Goal: Information Seeking & Learning: Check status

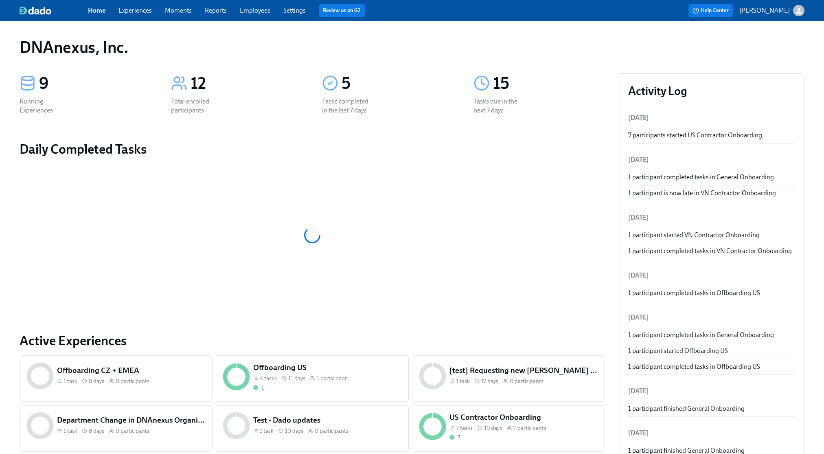
drag, startPoint x: 257, startPoint y: 20, endPoint x: 257, endPoint y: 12, distance: 7.7
click at [257, 17] on div "Home Experiences Moments Reports Employees Settings Review us on G2 Help Center…" at bounding box center [412, 10] width 824 height 21
click at [257, 12] on link "Employees" at bounding box center [255, 11] width 31 height 8
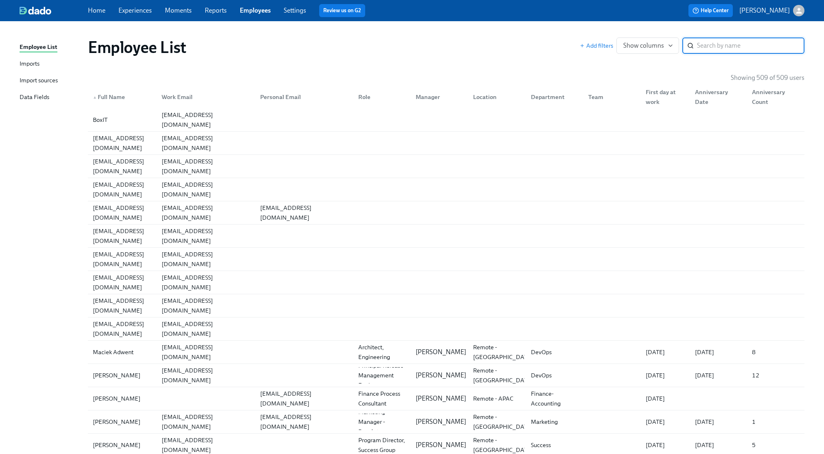
click at [732, 47] on input "search" at bounding box center [750, 45] width 107 height 16
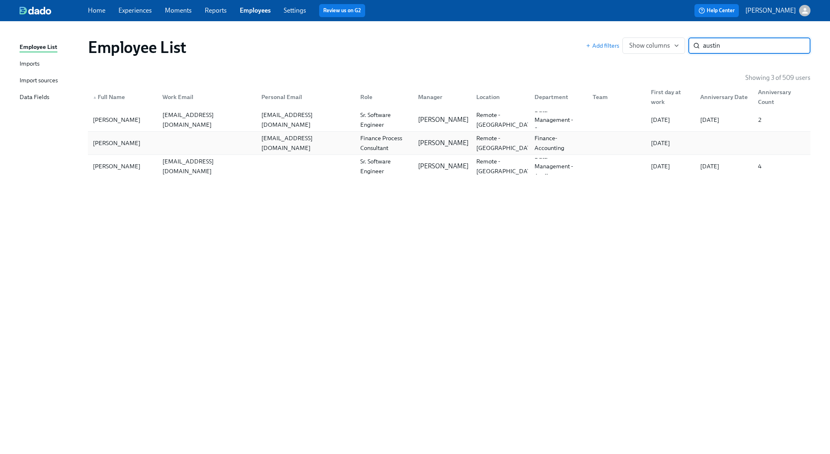
type input "austin"
click at [127, 149] on div "[PERSON_NAME]" at bounding box center [123, 143] width 66 height 16
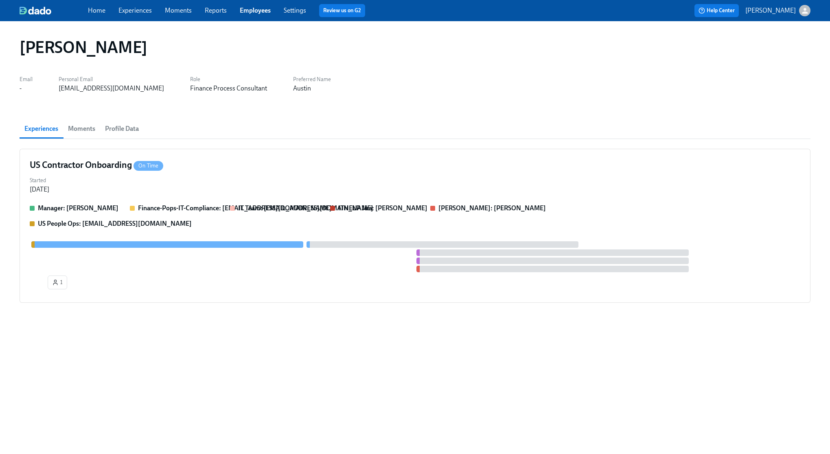
click at [137, 127] on span "Profile Data" at bounding box center [122, 128] width 34 height 11
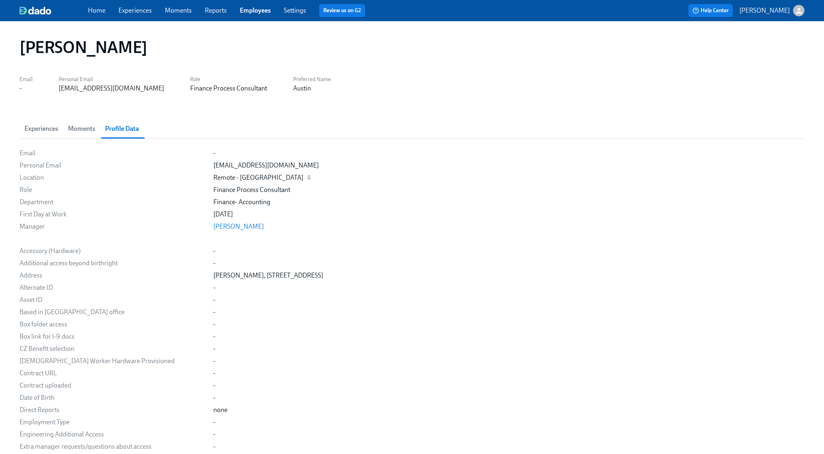
click at [276, 177] on div "Remote - [GEOGRAPHIC_DATA]" at bounding box center [508, 177] width 591 height 9
click at [242, 151] on div "-" at bounding box center [508, 153] width 591 height 9
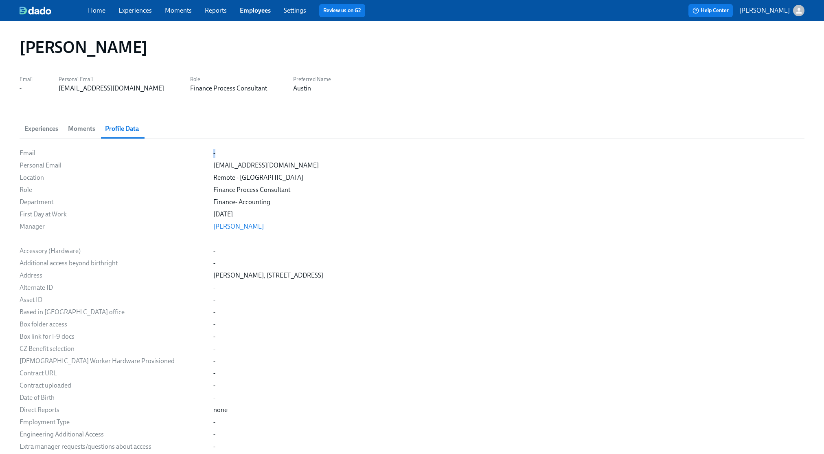
click at [50, 124] on span "Experiences" at bounding box center [41, 128] width 34 height 11
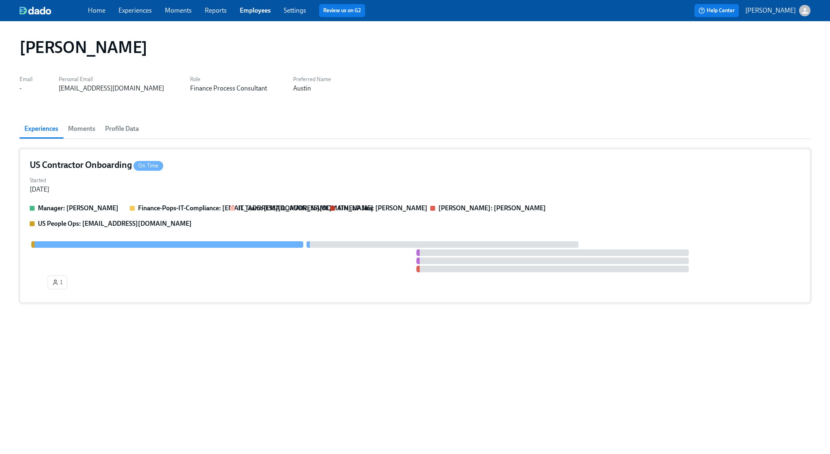
click at [91, 269] on div at bounding box center [415, 256] width 771 height 31
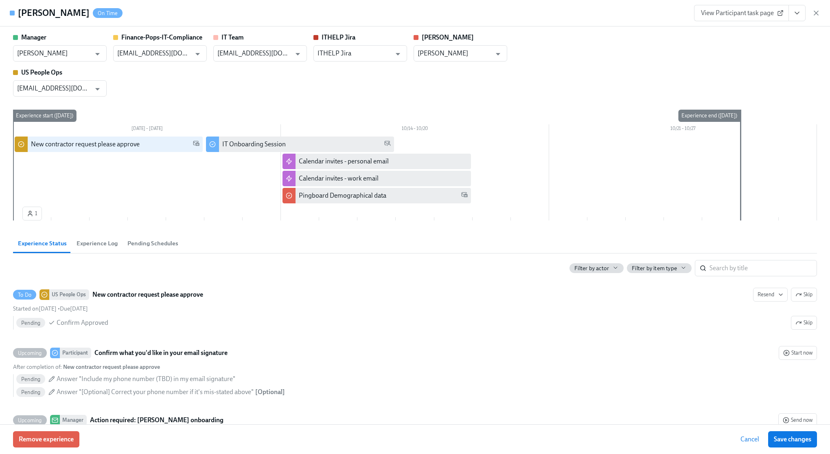
click at [800, 15] on icon "View task page" at bounding box center [797, 13] width 8 height 8
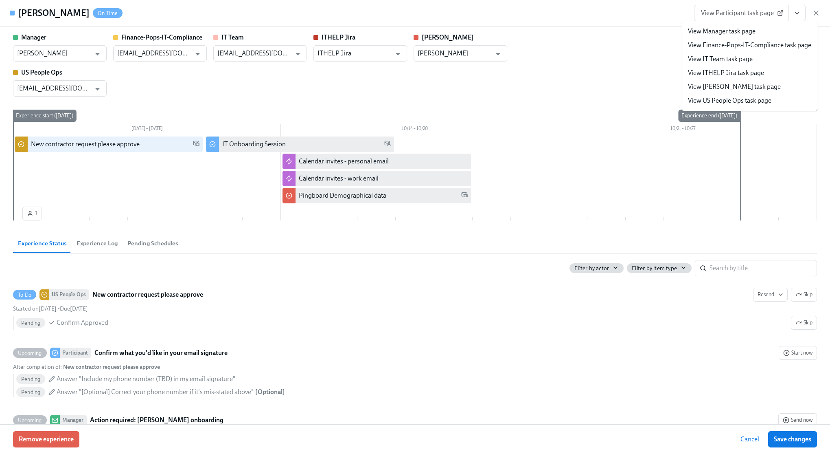
click at [800, 15] on icon "View task page" at bounding box center [797, 13] width 8 height 8
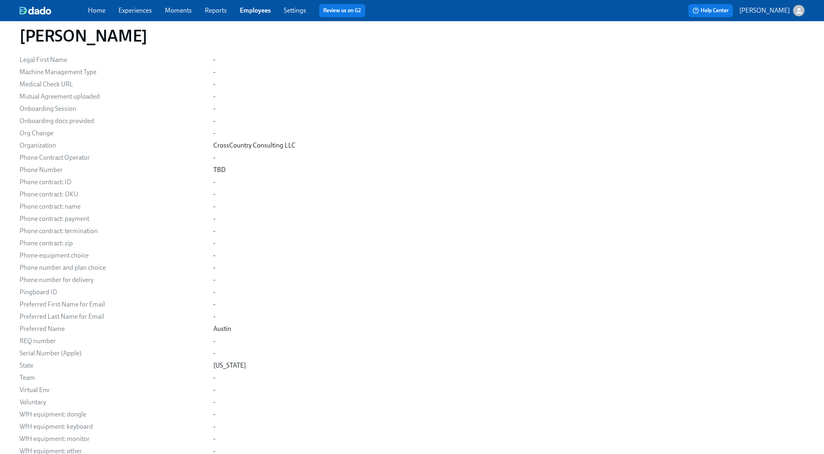
scroll to position [595, 0]
drag, startPoint x: 259, startPoint y: 128, endPoint x: 226, endPoint y: 128, distance: 33.0
click at [259, 128] on div "-" at bounding box center [508, 131] width 591 height 9
click at [216, 163] on div "Email - Personal Email [EMAIL_ADDRESS][DOMAIN_NAME] Location Remote - [GEOGRAPH…" at bounding box center [412, 27] width 785 height 949
click at [212, 158] on div "Email - Personal Email [EMAIL_ADDRESS][DOMAIN_NAME] Location Remote - [GEOGRAPH…" at bounding box center [412, 27] width 785 height 949
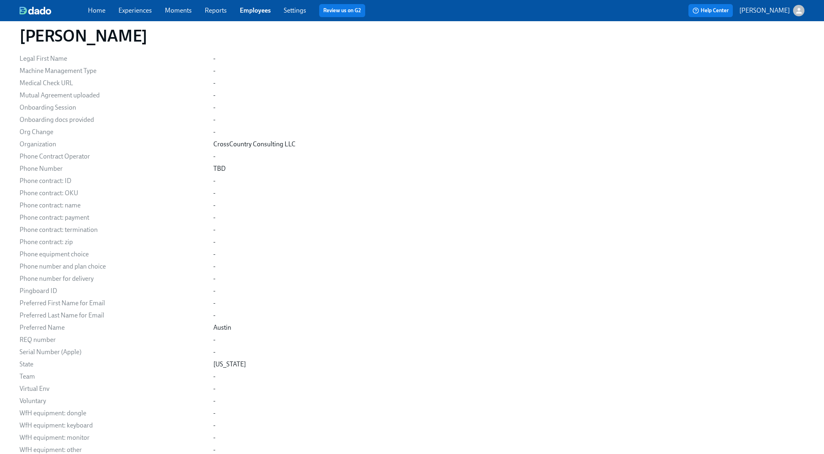
click at [80, 157] on div "Phone Contract Operator" at bounding box center [113, 156] width 187 height 9
click at [95, 157] on div "Phone Contract Operator" at bounding box center [113, 156] width 187 height 9
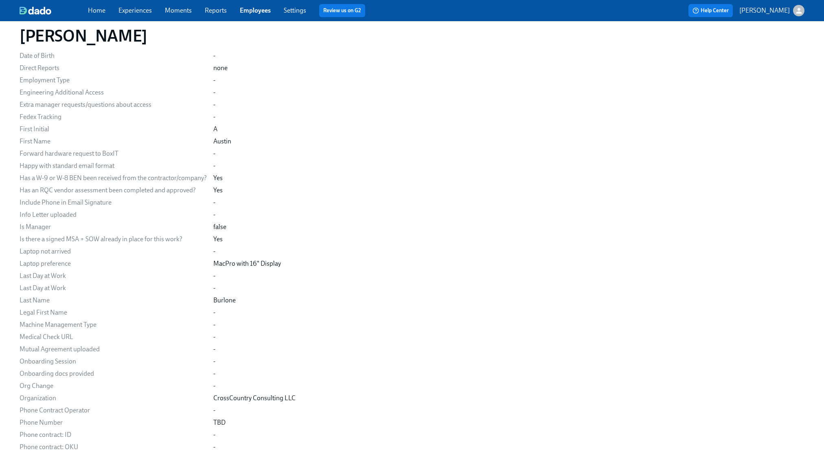
scroll to position [0, 0]
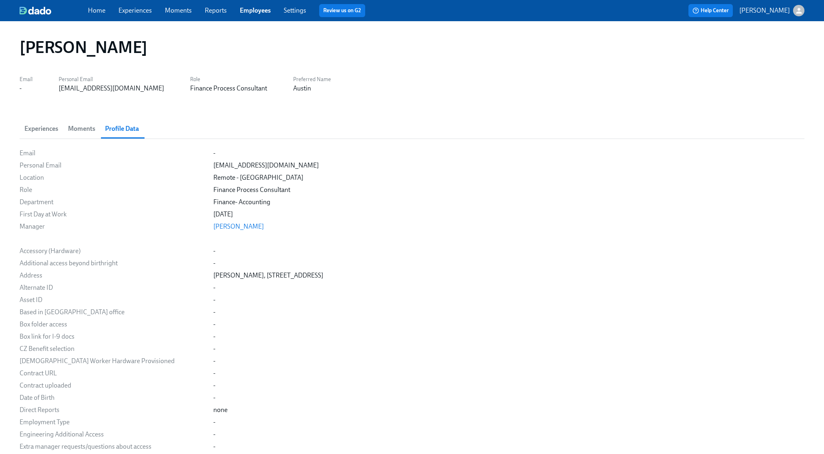
click at [47, 126] on span "Experiences" at bounding box center [41, 128] width 34 height 11
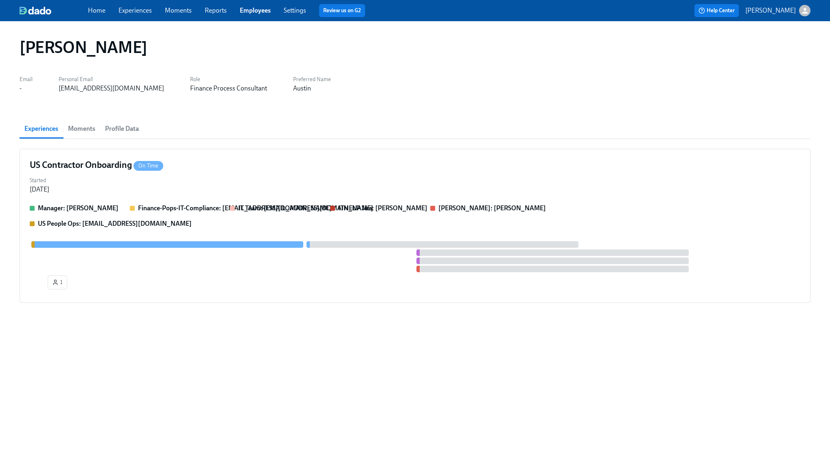
click at [292, 15] on div "Home Experiences Moments Reports Employees Settings Review us on G2" at bounding box center [269, 10] width 362 height 13
click at [292, 9] on link "Settings" at bounding box center [295, 11] width 22 height 8
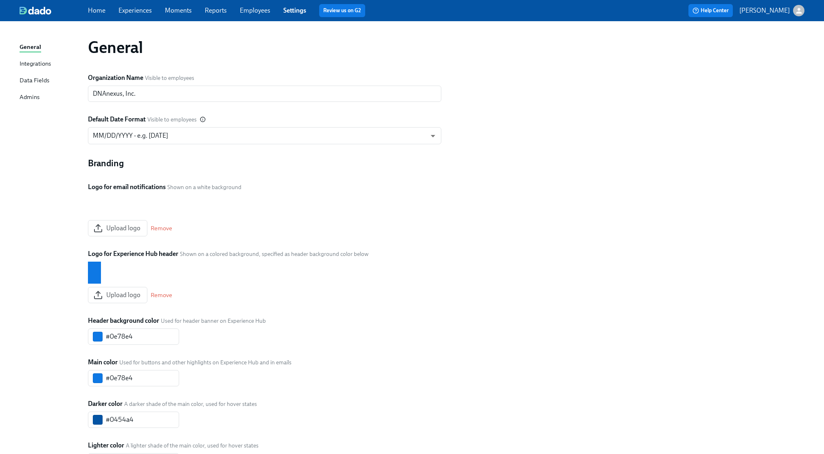
click at [250, 11] on link "Employees" at bounding box center [255, 11] width 31 height 8
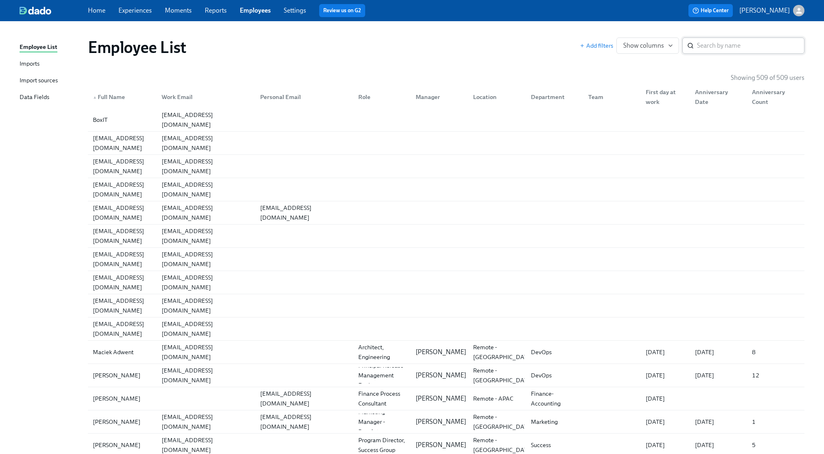
click at [695, 44] on div "​" at bounding box center [743, 45] width 122 height 16
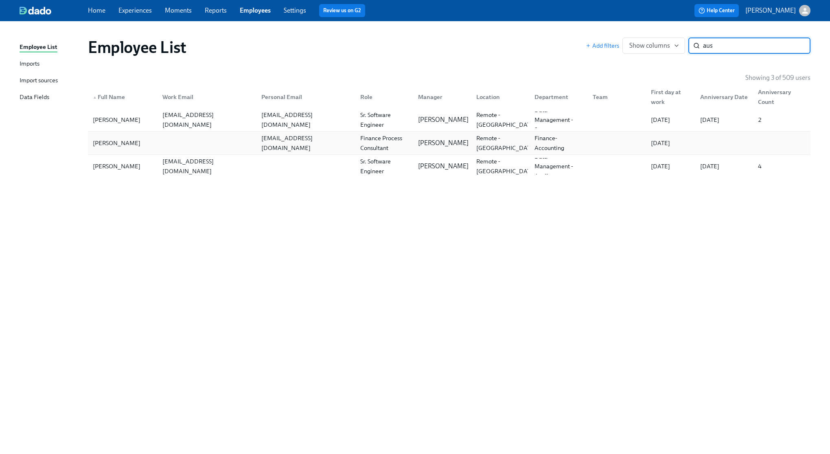
type input "aus"
click at [144, 137] on div "[PERSON_NAME]" at bounding box center [123, 143] width 66 height 16
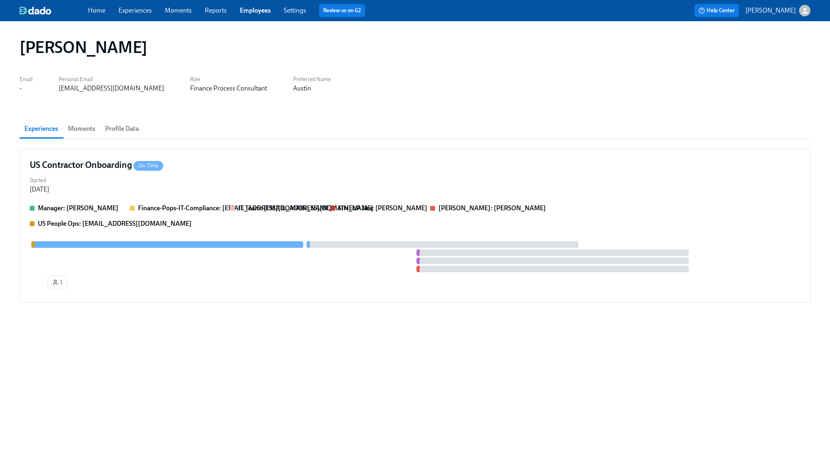
click at [388, 99] on div "[PERSON_NAME] Email - Personal Email [EMAIL_ADDRESS][DOMAIN_NAME] Role Finance …" at bounding box center [415, 232] width 791 height 403
click at [119, 7] on link "Experiences" at bounding box center [134, 11] width 33 height 8
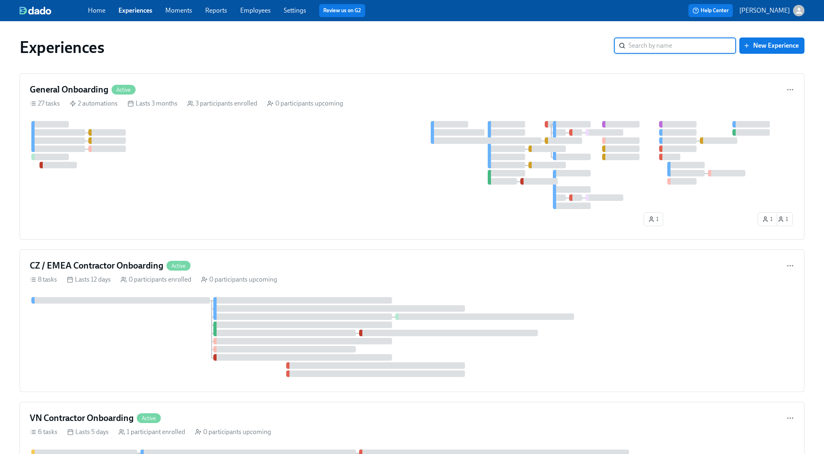
click at [132, 8] on link "Experiences" at bounding box center [135, 11] width 34 height 8
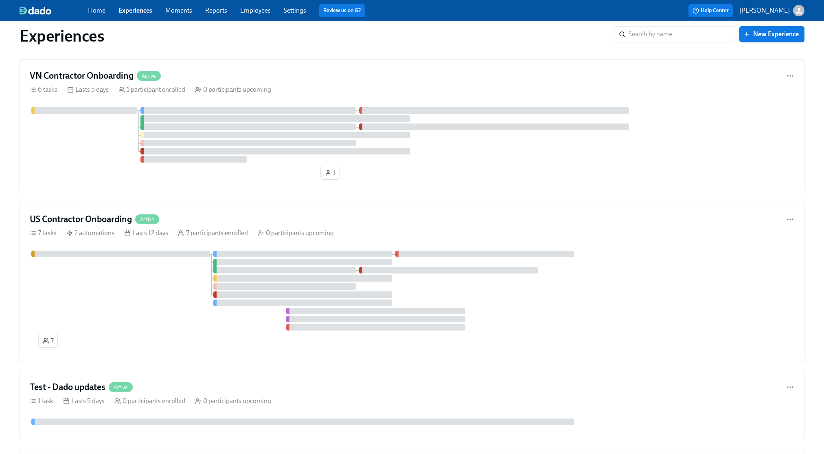
scroll to position [487, 0]
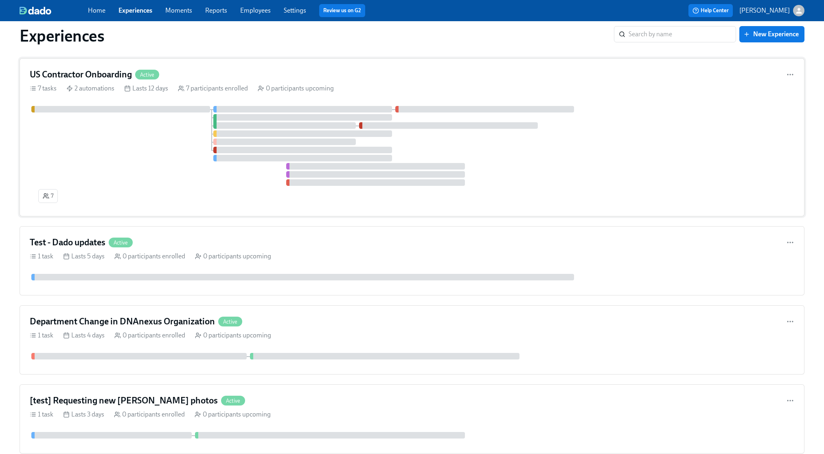
click at [187, 72] on div "US Contractor Onboarding Active" at bounding box center [412, 74] width 765 height 12
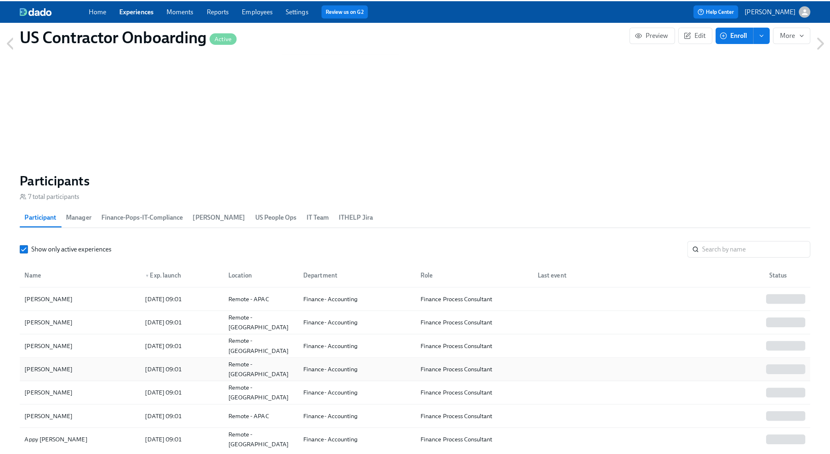
scroll to position [646, 0]
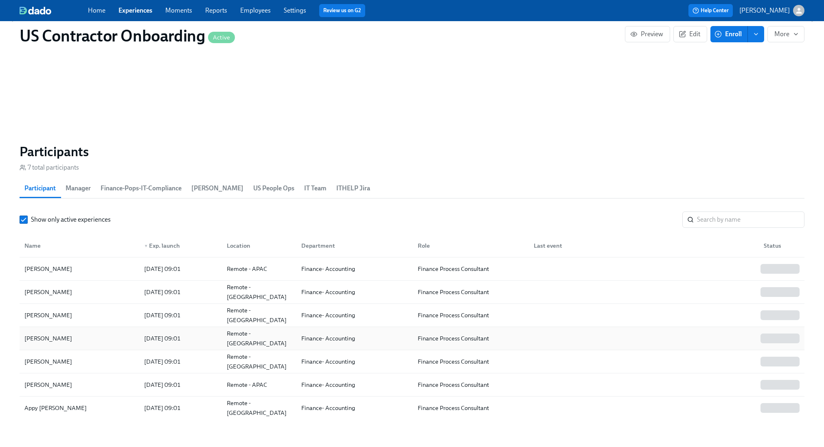
click at [89, 331] on div "[PERSON_NAME]" at bounding box center [79, 339] width 116 height 16
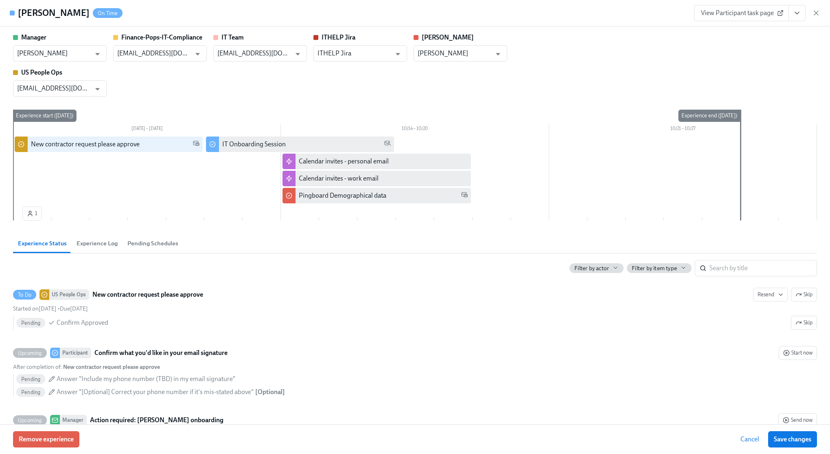
click at [800, 15] on icon "View task page" at bounding box center [797, 13] width 8 height 8
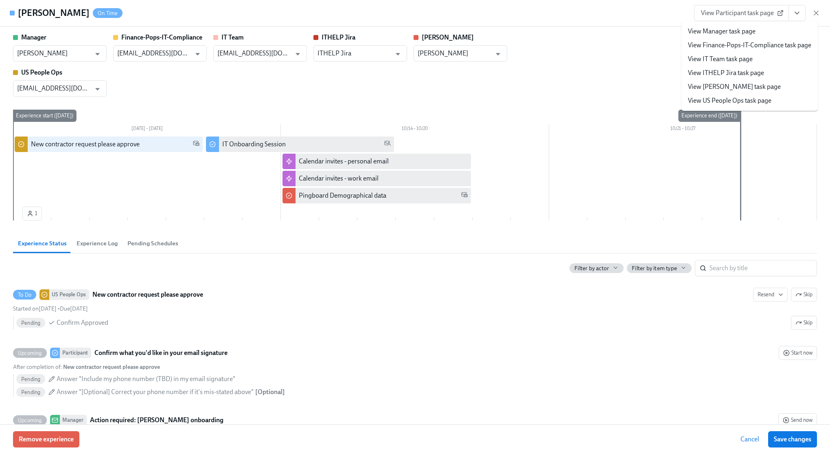
click at [739, 28] on link "View Manager task page" at bounding box center [722, 31] width 68 height 9
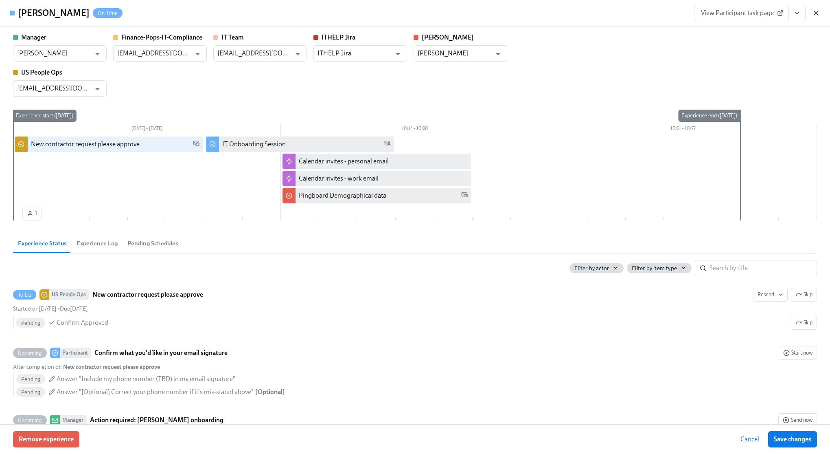
click at [814, 11] on icon "button" at bounding box center [816, 13] width 8 height 8
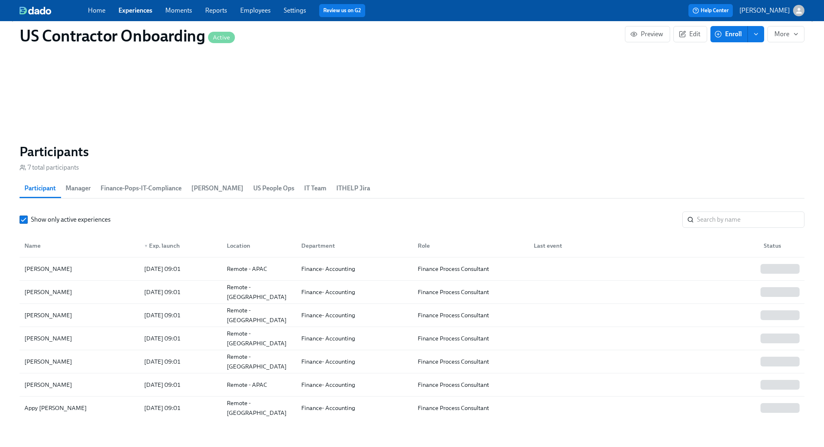
click at [248, 9] on link "Employees" at bounding box center [255, 11] width 31 height 8
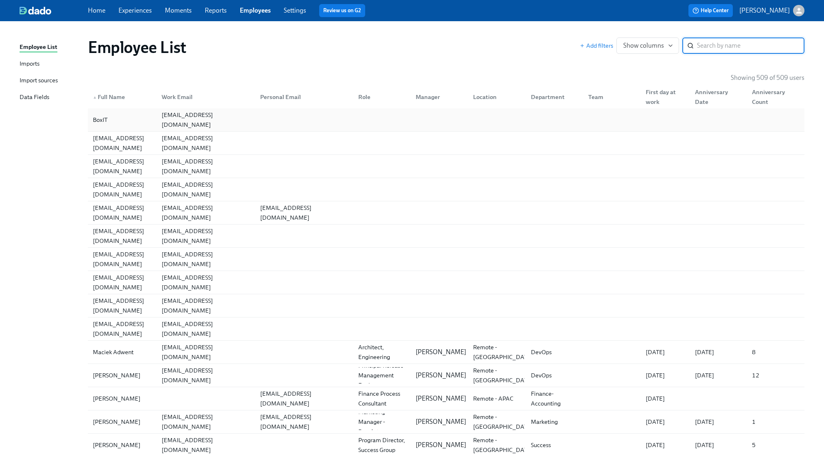
scroll to position [4, 0]
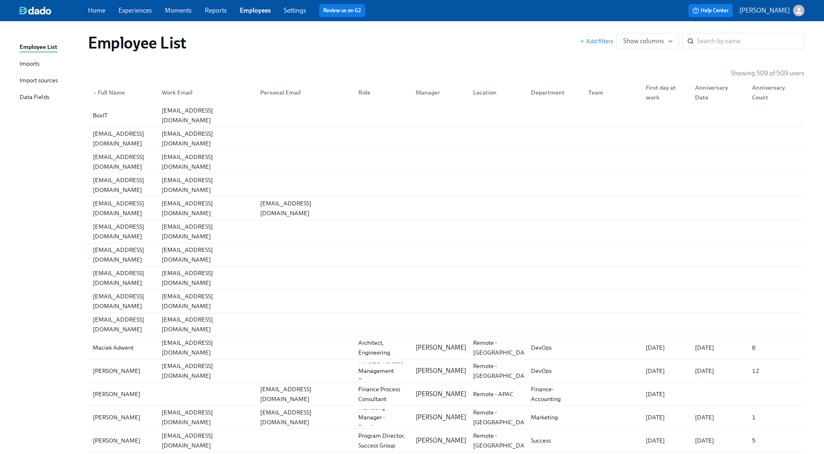
click at [44, 66] on link "Imports" at bounding box center [51, 64] width 62 height 10
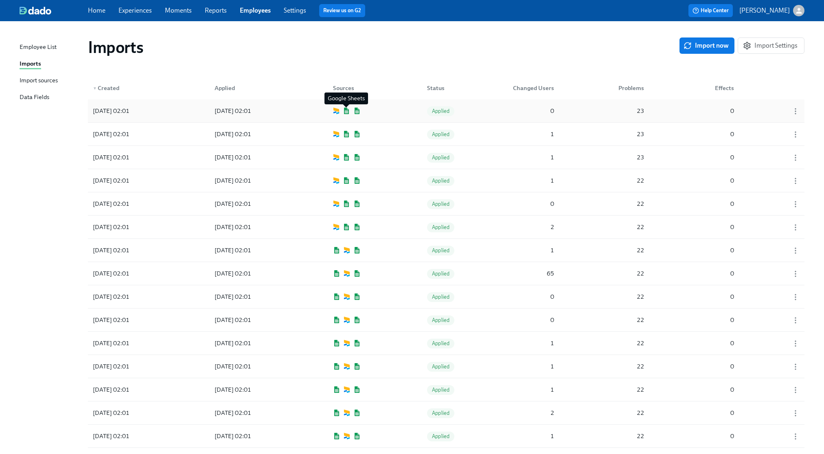
click at [348, 112] on img at bounding box center [346, 110] width 7 height 7
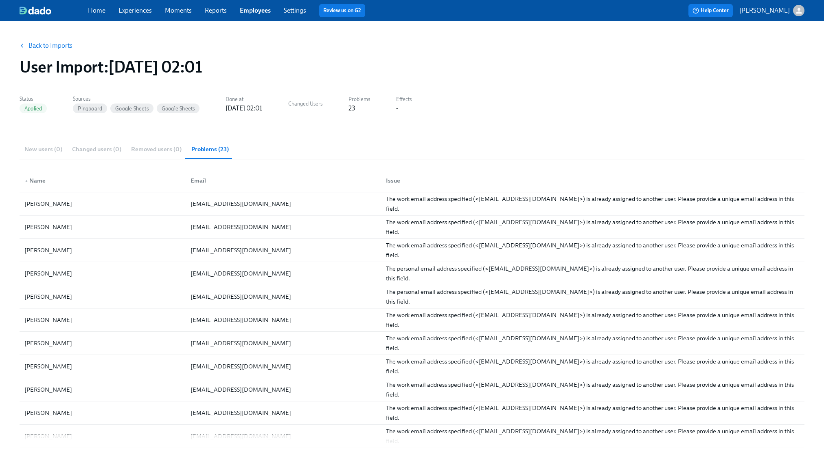
click at [59, 46] on link "Back to Imports" at bounding box center [50, 46] width 44 height 8
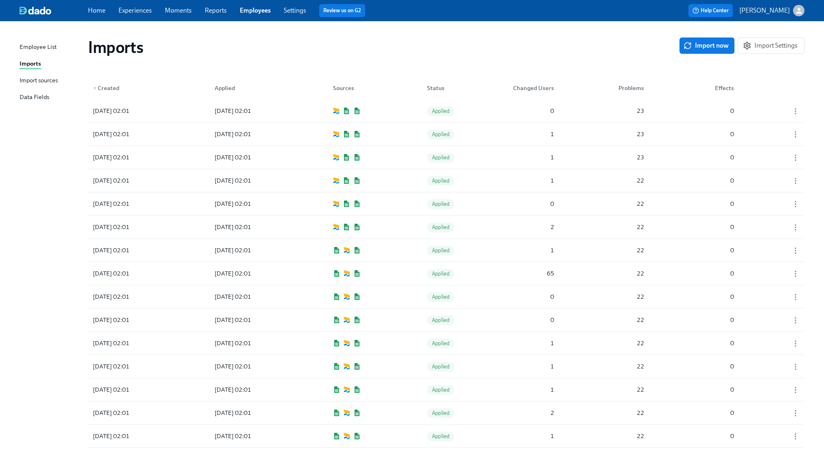
click at [58, 78] on div "Import sources" at bounding box center [39, 81] width 38 height 10
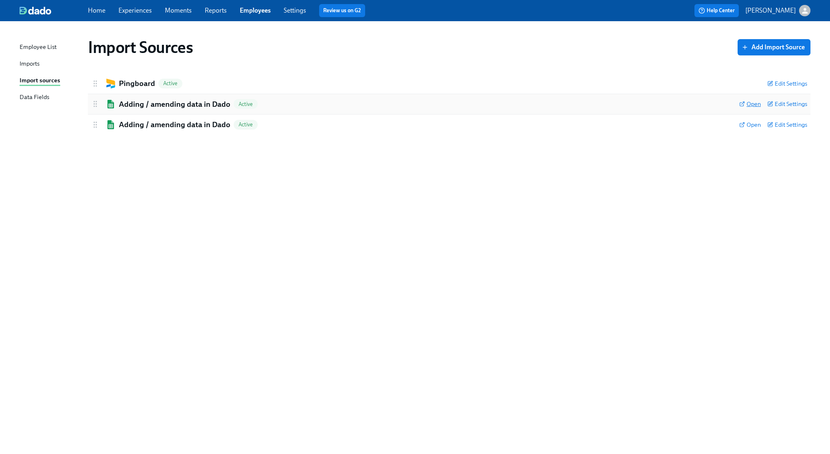
click at [745, 102] on span "Open" at bounding box center [750, 104] width 22 height 8
click at [38, 64] on div "Imports" at bounding box center [30, 64] width 20 height 10
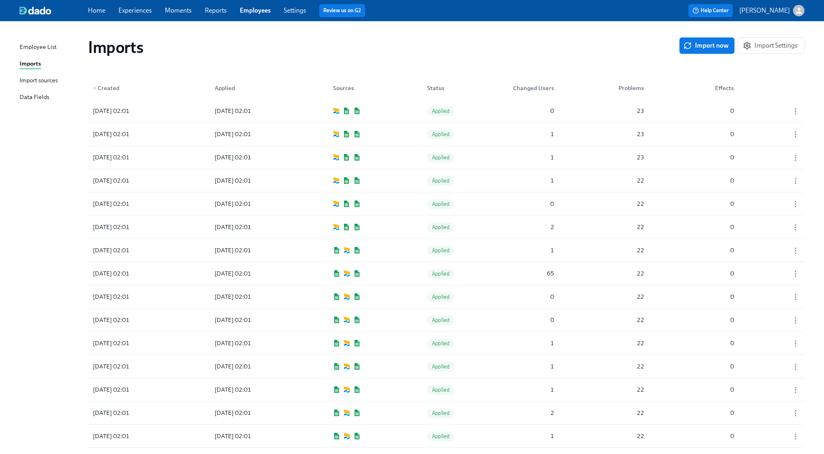
click at [715, 46] on span "Import now" at bounding box center [707, 46] width 44 height 8
click at [53, 77] on div "Import sources" at bounding box center [39, 81] width 38 height 10
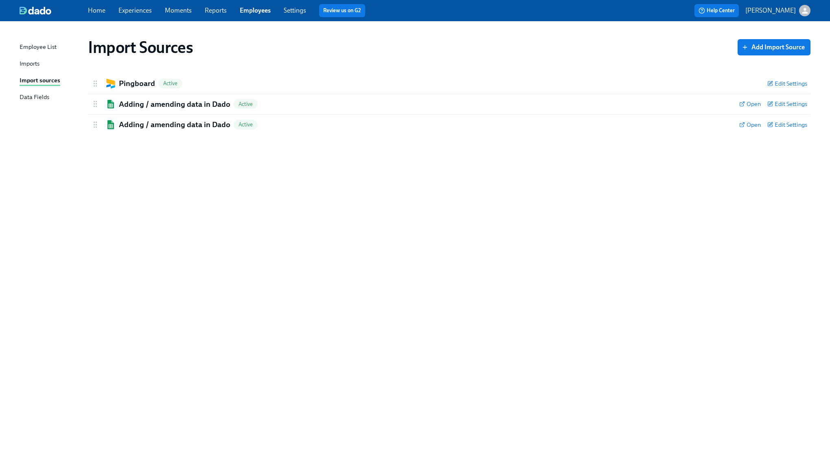
click at [54, 67] on link "Imports" at bounding box center [51, 64] width 62 height 10
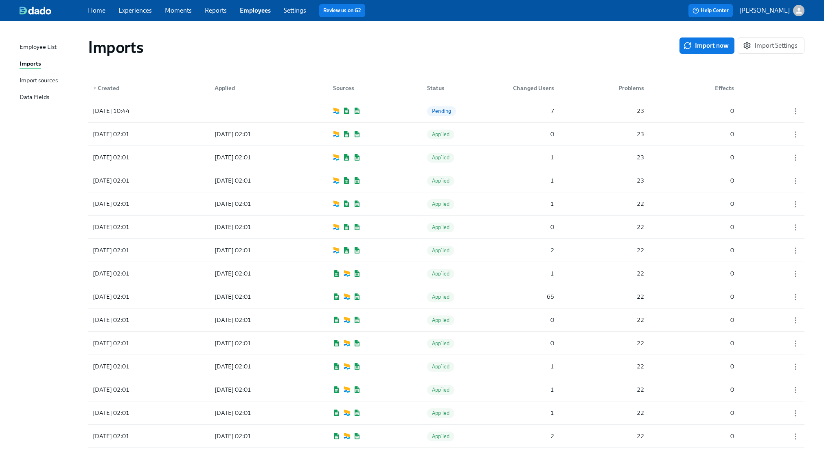
click at [146, 13] on link "Experiences" at bounding box center [134, 11] width 33 height 8
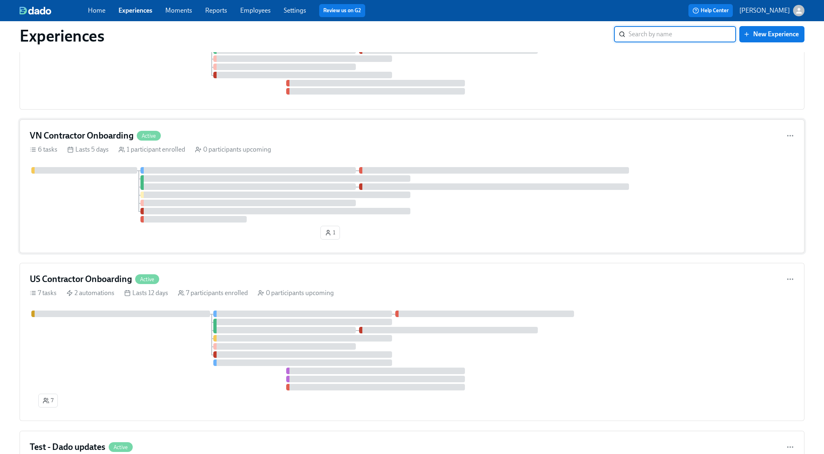
scroll to position [305, 0]
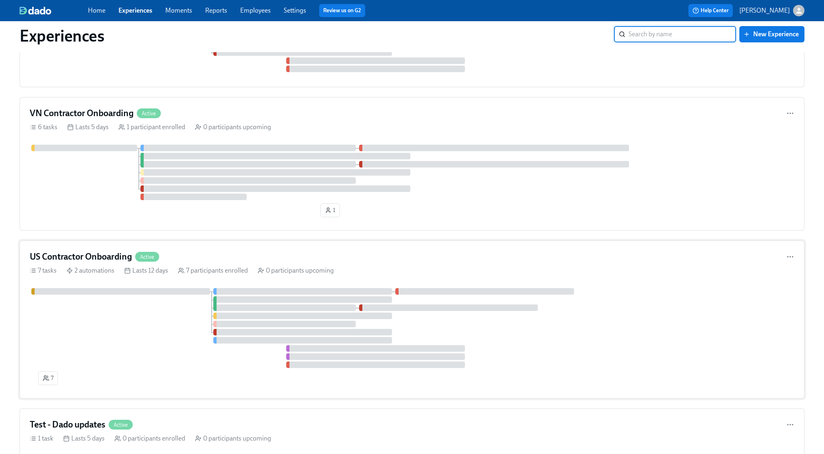
click at [215, 259] on div "US Contractor Onboarding Active" at bounding box center [412, 256] width 765 height 12
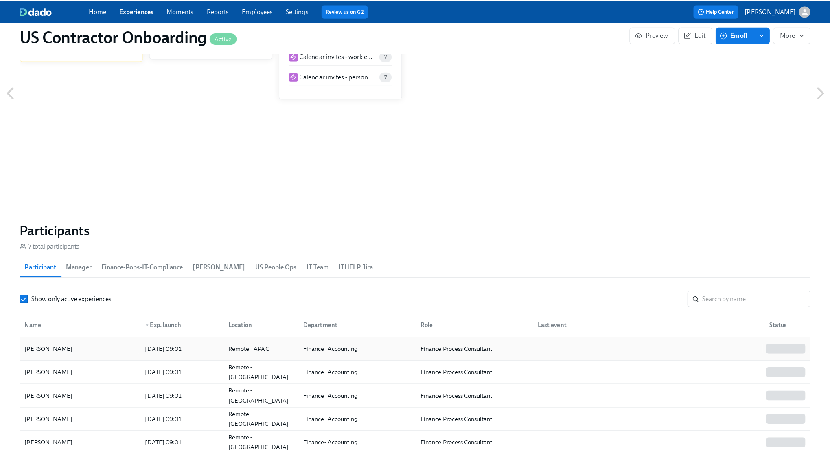
scroll to position [730, 0]
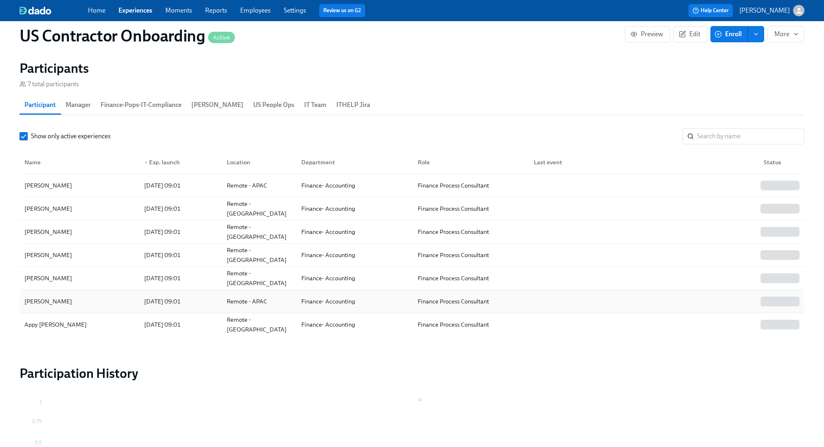
click at [69, 305] on div "[PERSON_NAME]" at bounding box center [79, 302] width 116 height 16
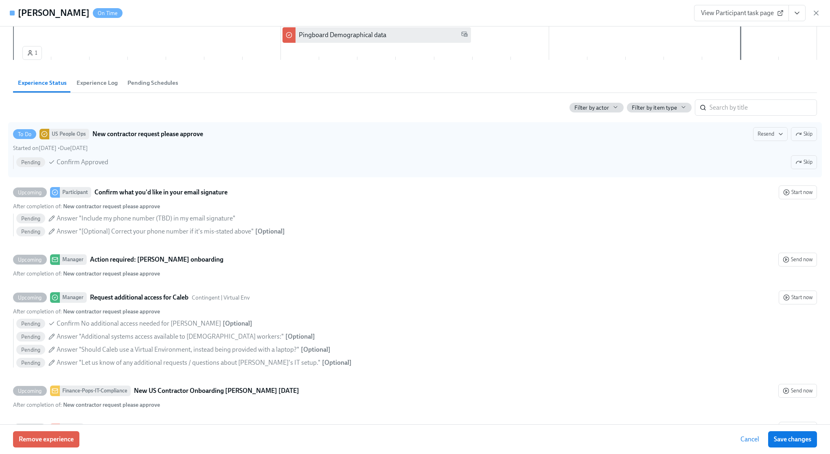
scroll to position [191, 0]
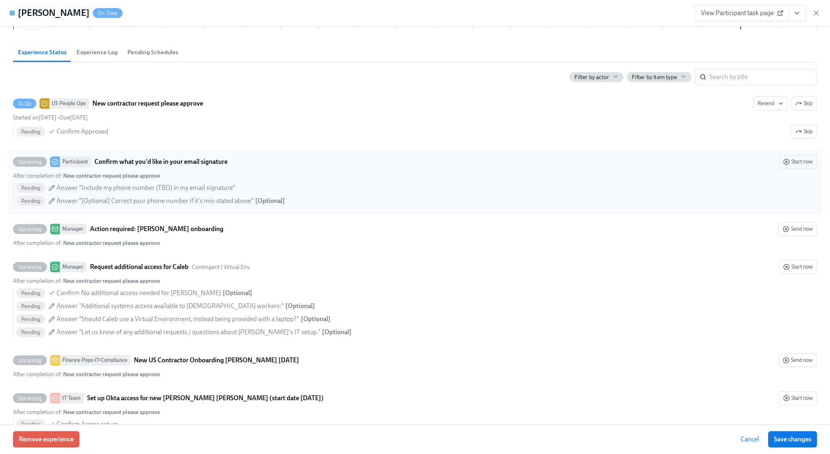
click at [260, 183] on div "Pending Answer "Include my phone number (TBD) in my email signature"" at bounding box center [416, 188] width 801 height 10
click at [21, 165] on input "Upcoming Participant Confirm what you'd like in your email signature Start now …" at bounding box center [16, 161] width 7 height 7
checkbox input "true"
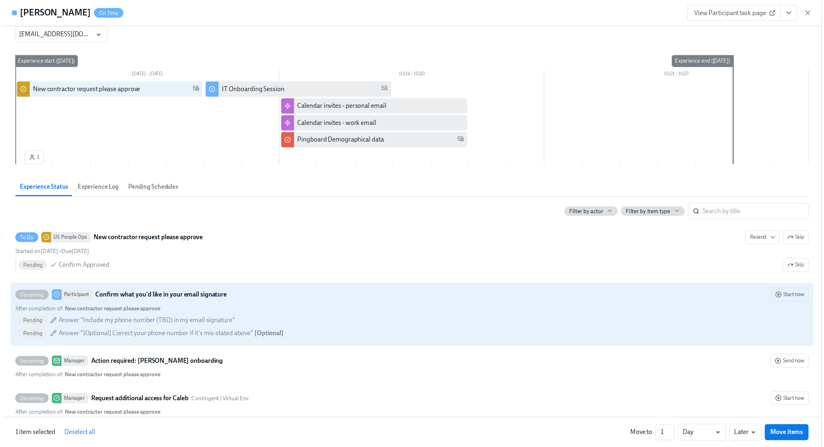
scroll to position [0, 0]
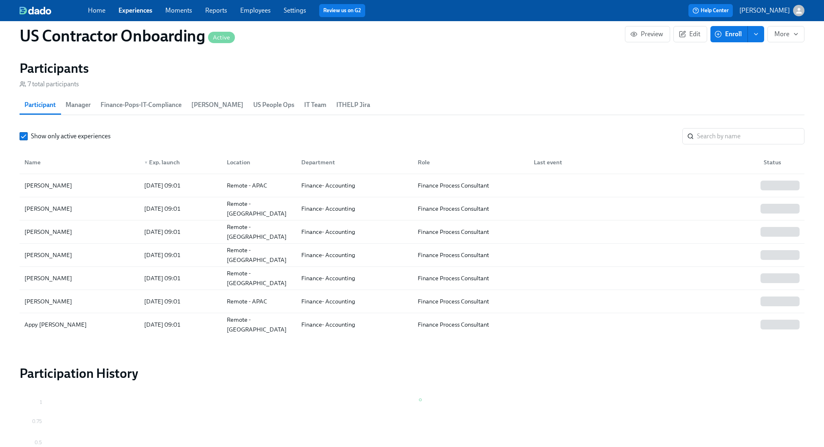
click at [251, 12] on link "Employees" at bounding box center [255, 11] width 31 height 8
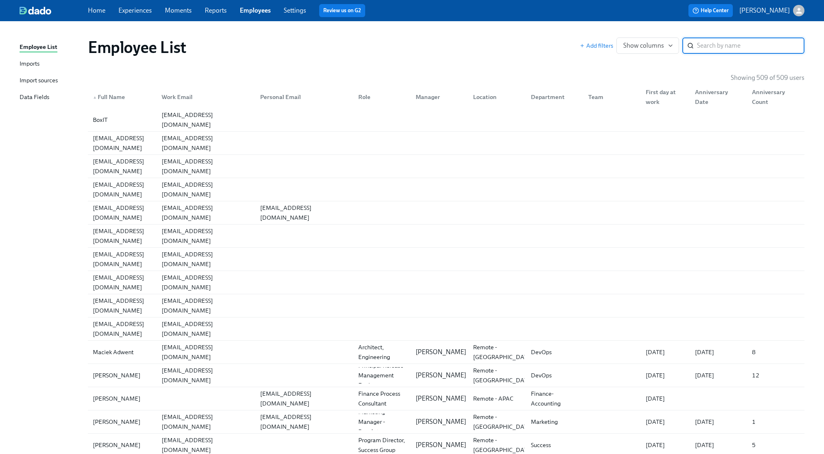
click at [731, 46] on input "search" at bounding box center [750, 45] width 107 height 16
type input "[PERSON_NAME]"
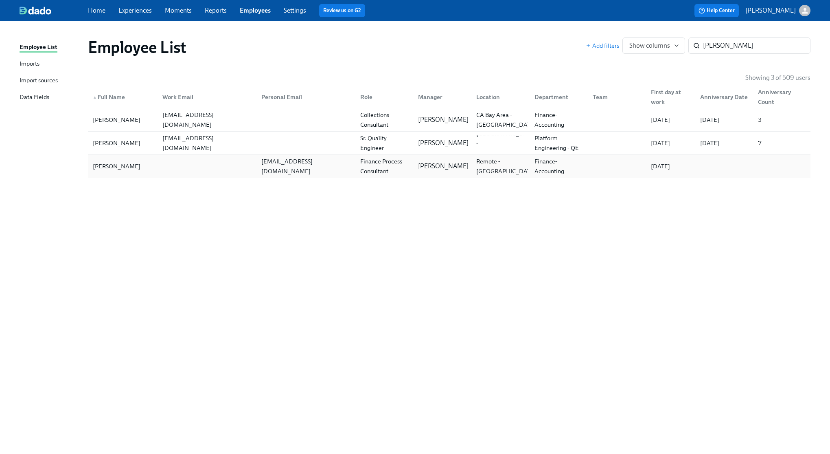
click at [370, 170] on div "Finance Process Consultant" at bounding box center [384, 166] width 55 height 20
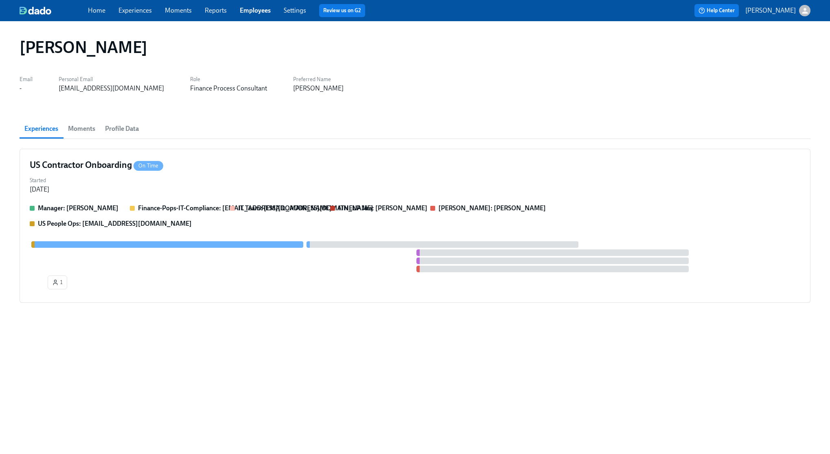
click at [129, 129] on span "Profile Data" at bounding box center [122, 128] width 34 height 11
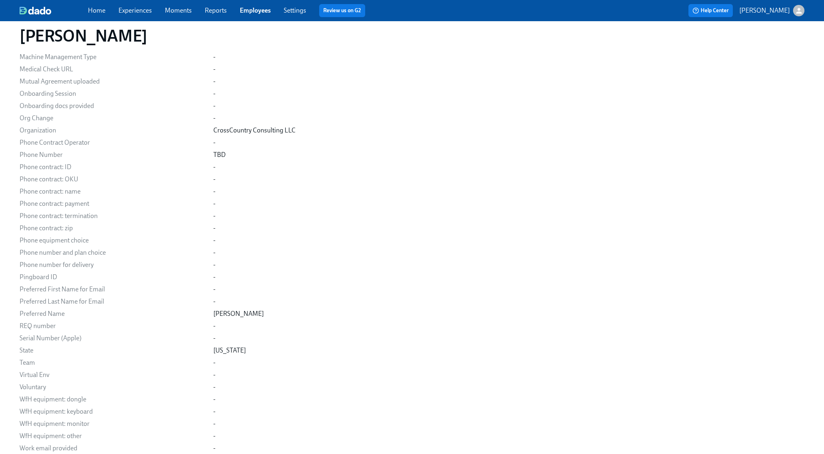
scroll to position [478, 0]
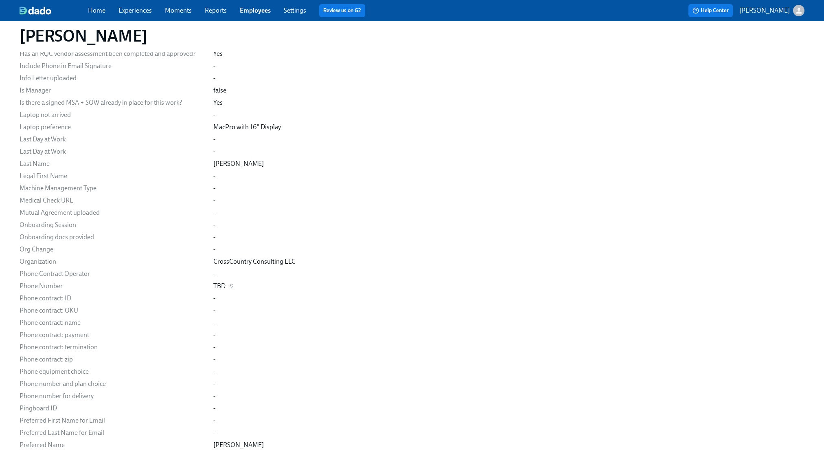
click at [224, 285] on div "TBD" at bounding box center [219, 285] width 12 height 9
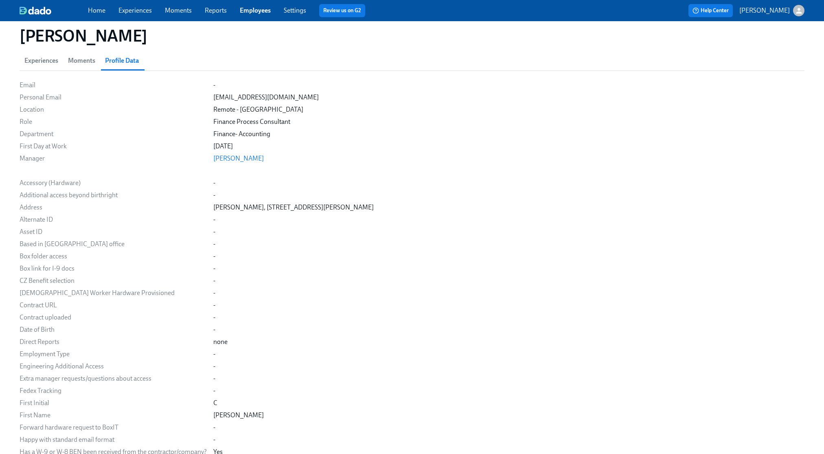
scroll to position [0, 0]
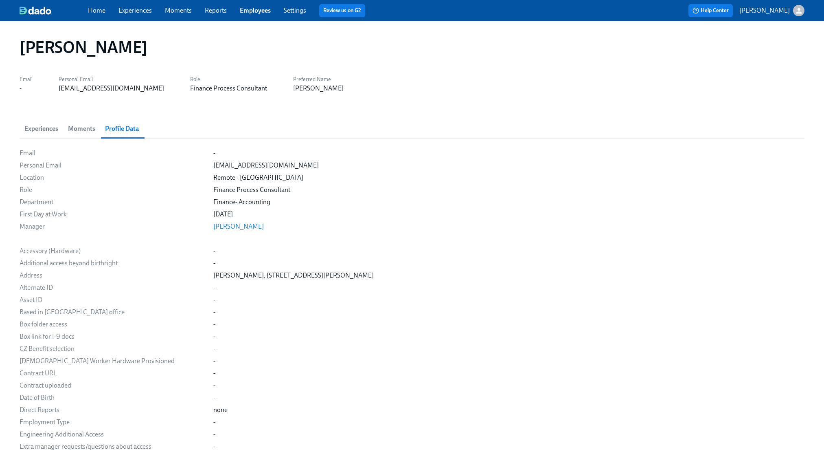
click at [34, 127] on span "Experiences" at bounding box center [41, 128] width 34 height 11
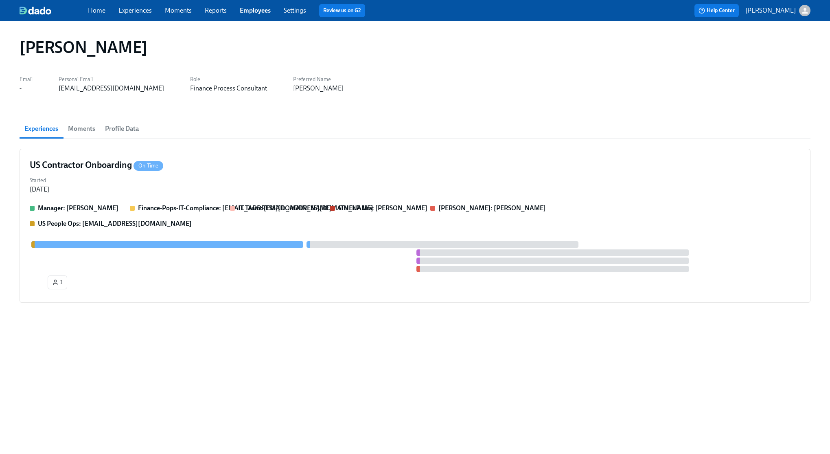
click at [288, 9] on link "Settings" at bounding box center [295, 11] width 22 height 8
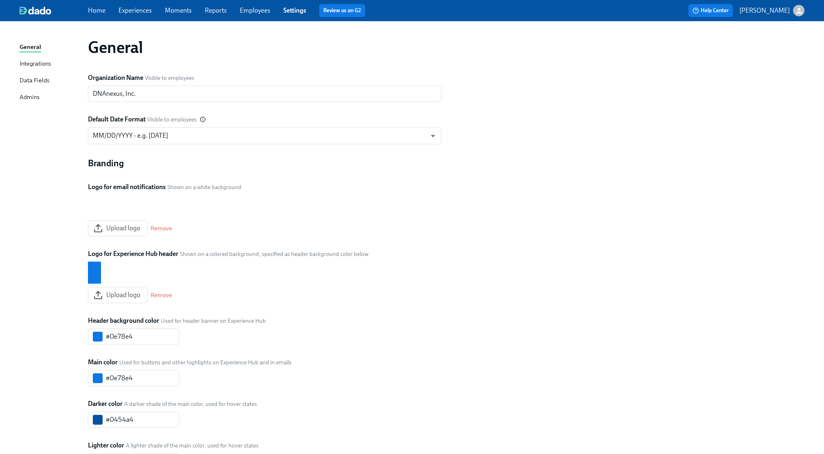
click at [57, 66] on link "Integrations" at bounding box center [51, 64] width 62 height 10
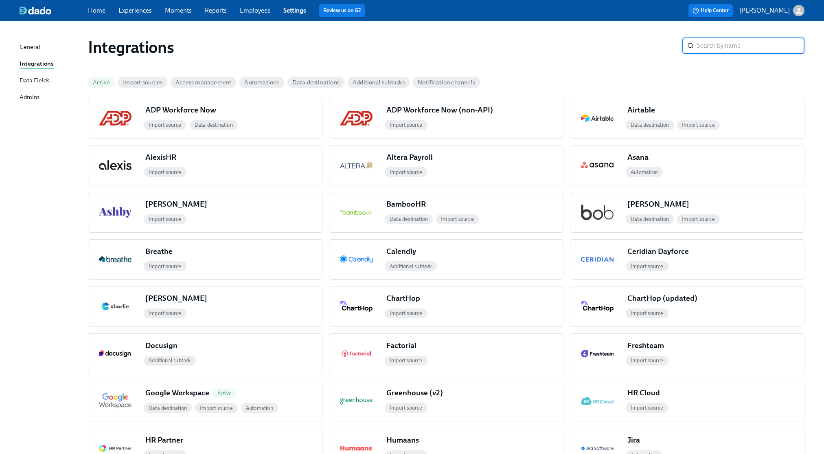
click at [28, 74] on div "General Integrations Data Fields Admins" at bounding box center [54, 75] width 68 height 67
click at [287, 10] on link "Settings" at bounding box center [294, 11] width 23 height 8
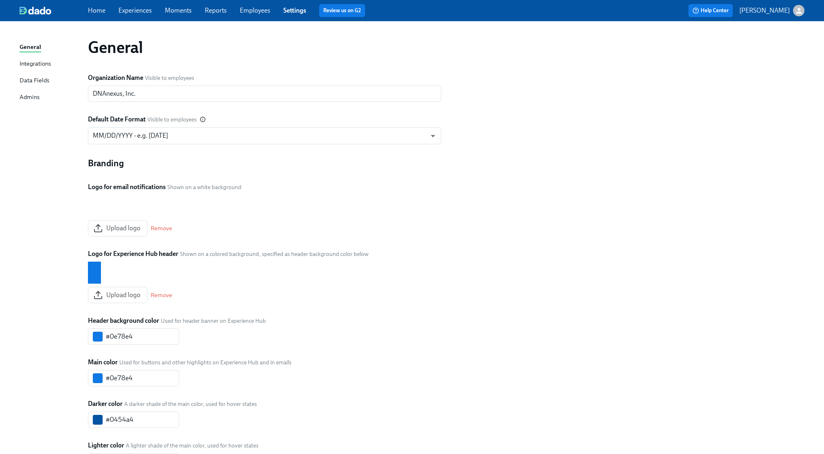
click at [249, 12] on link "Employees" at bounding box center [255, 11] width 31 height 8
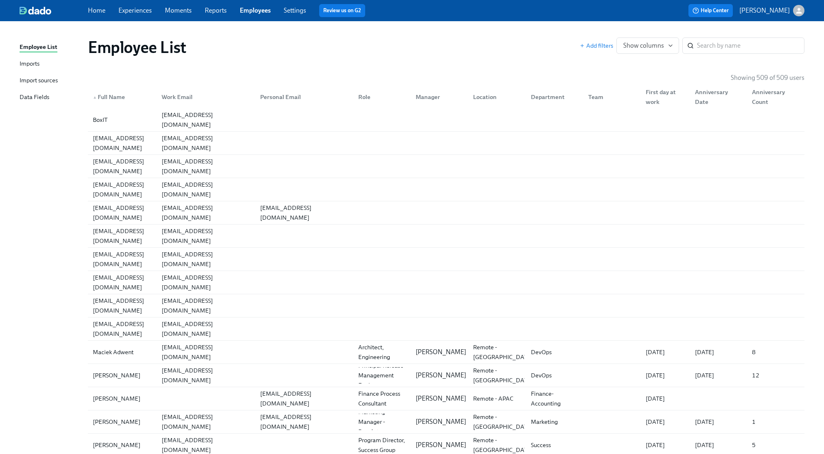
click at [20, 80] on div "Import sources" at bounding box center [39, 81] width 38 height 10
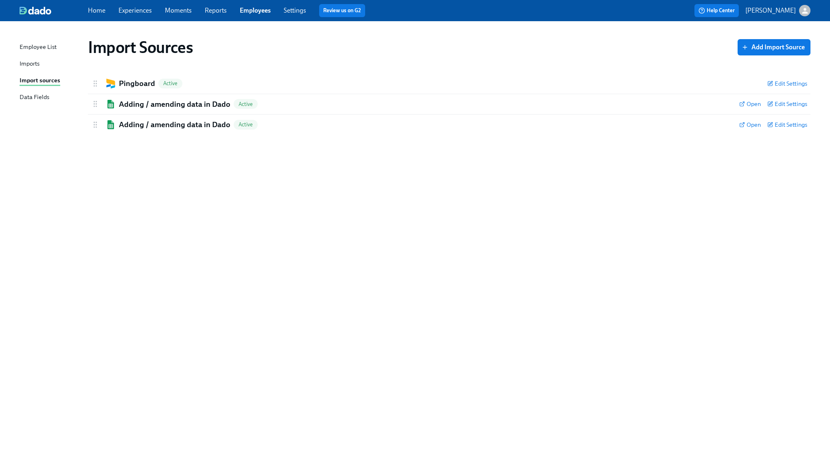
click at [29, 59] on div "Imports" at bounding box center [30, 64] width 20 height 10
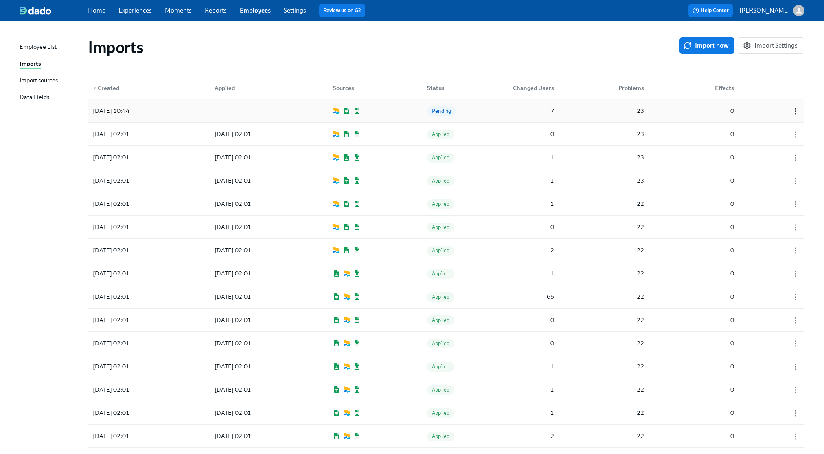
click at [792, 109] on icon "button" at bounding box center [795, 111] width 8 height 8
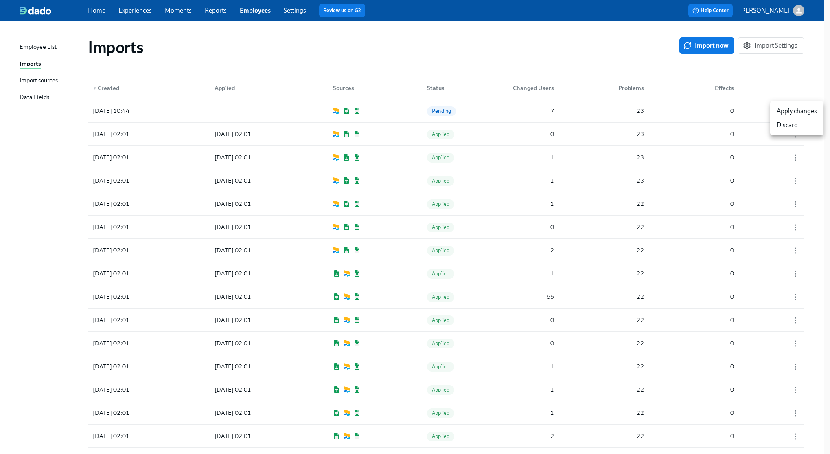
click at [790, 109] on div "Apply changes" at bounding box center [797, 111] width 40 height 9
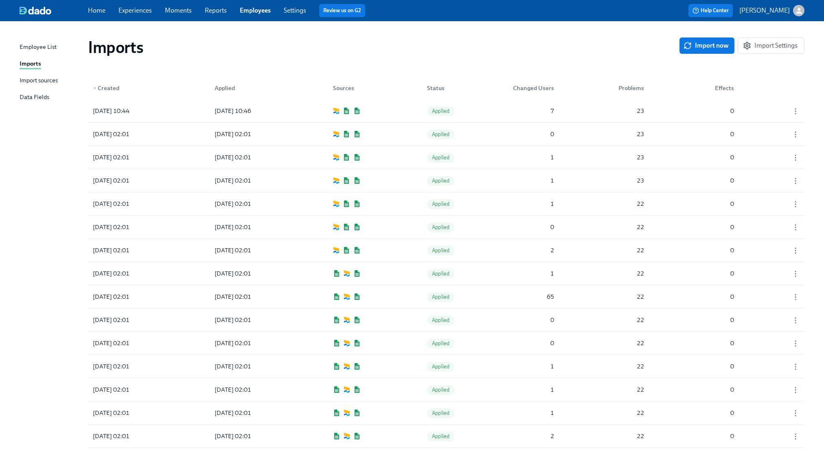
click at [262, 13] on link "Employees" at bounding box center [255, 11] width 31 height 8
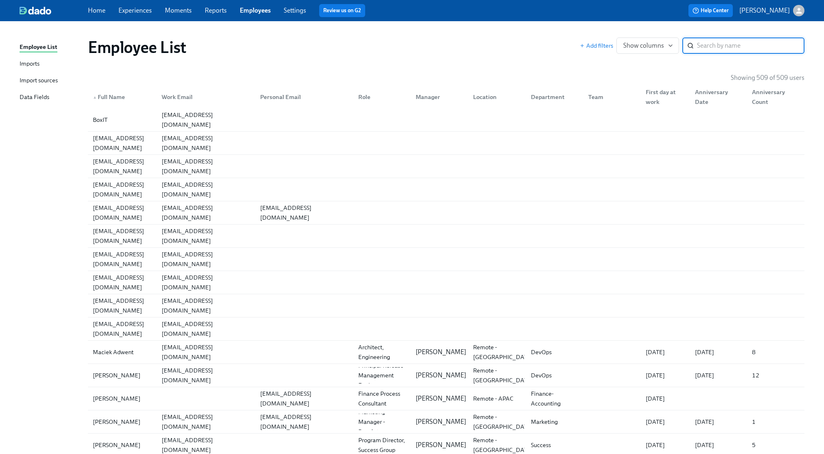
click at [731, 48] on input "search" at bounding box center [750, 45] width 107 height 16
type input "[PERSON_NAME]"
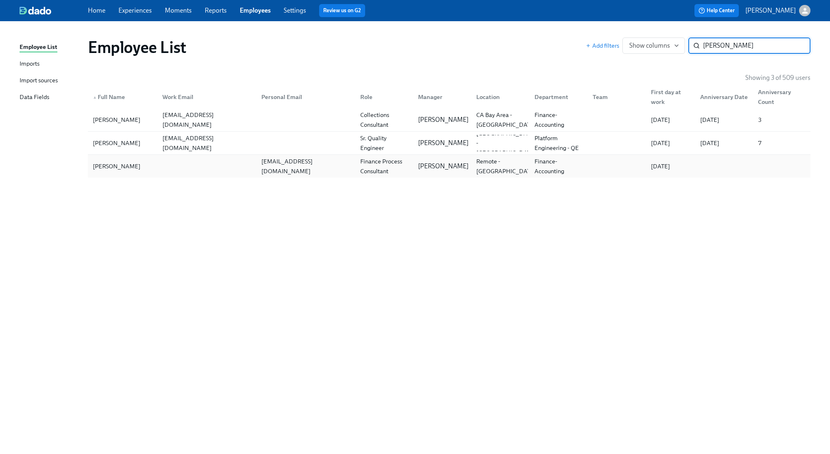
click at [339, 164] on div "[EMAIL_ADDRESS][DOMAIN_NAME]" at bounding box center [306, 166] width 96 height 20
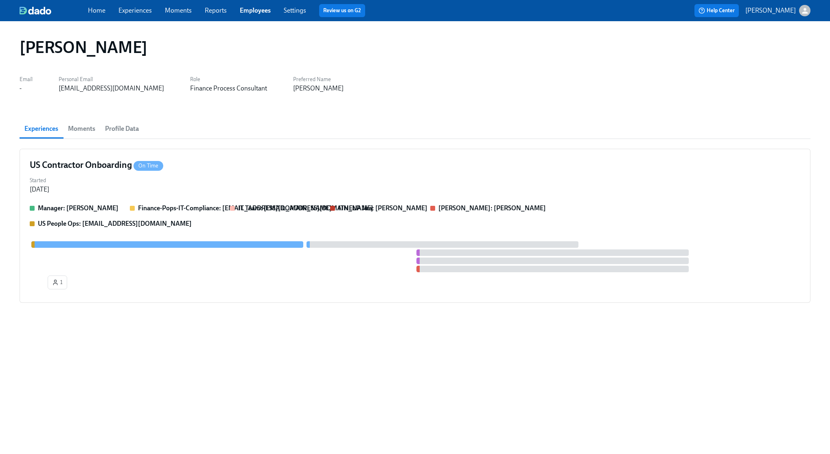
click at [131, 129] on span "Profile Data" at bounding box center [122, 128] width 34 height 11
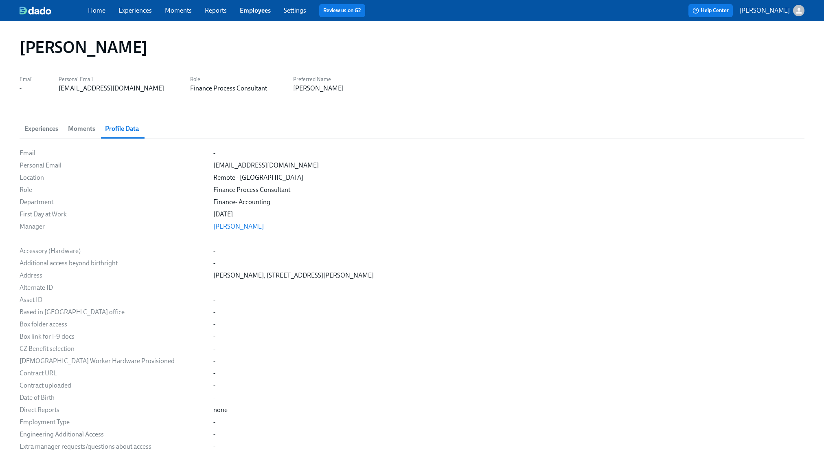
click at [138, 13] on link "Experiences" at bounding box center [134, 11] width 33 height 8
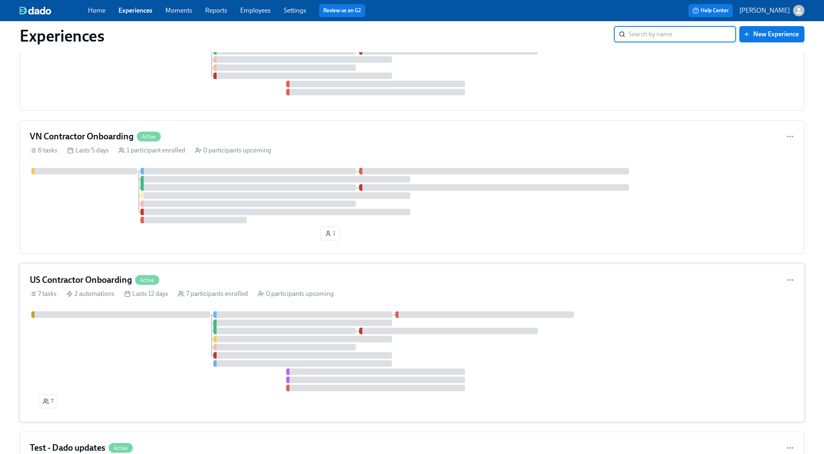
scroll to position [290, 0]
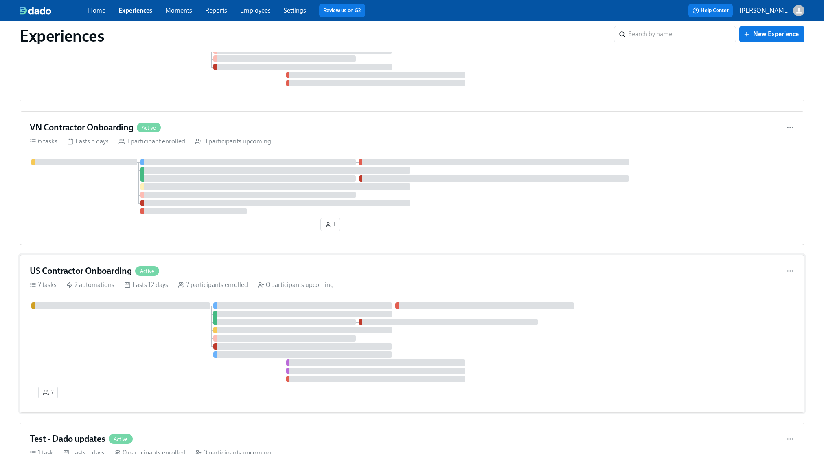
click at [204, 272] on div "US Contractor Onboarding Active" at bounding box center [412, 271] width 765 height 12
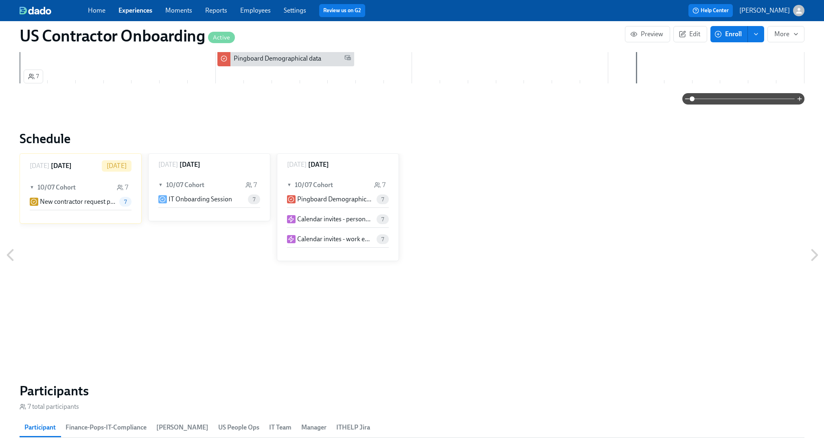
scroll to position [696, 0]
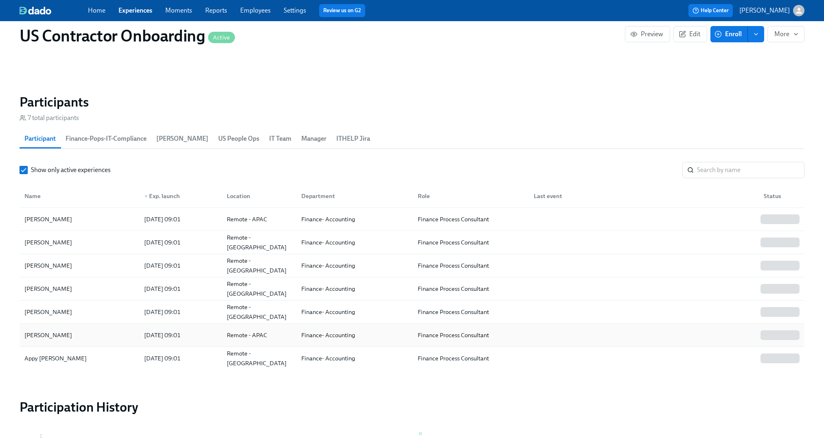
click at [60, 333] on div "[PERSON_NAME]" at bounding box center [48, 336] width 54 height 10
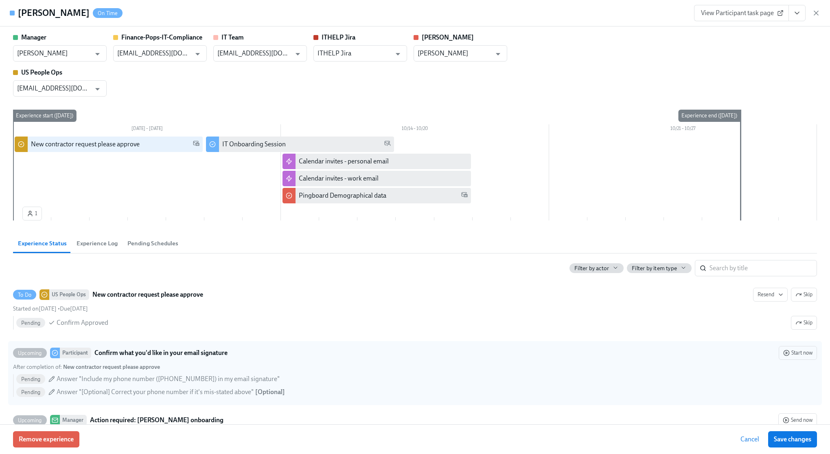
scroll to position [487, 0]
